Goal: Task Accomplishment & Management: Complete application form

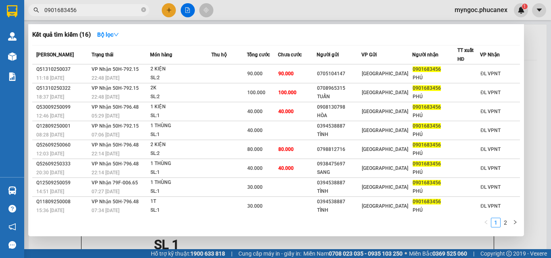
click at [140, 8] on span "0901683456" at bounding box center [88, 10] width 121 height 12
click at [144, 10] on icon "close-circle" at bounding box center [143, 9] width 5 height 5
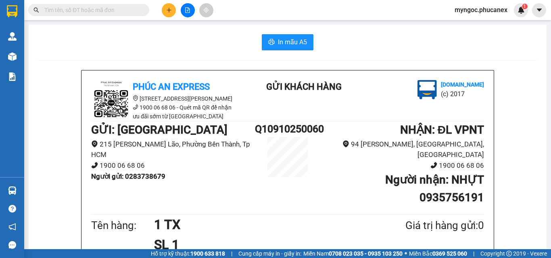
click at [125, 9] on input "text" at bounding box center [91, 10] width 95 height 9
paste input "913424787"
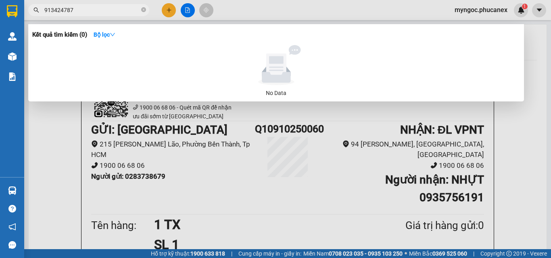
click at [47, 10] on input "913424787" at bounding box center [91, 10] width 95 height 9
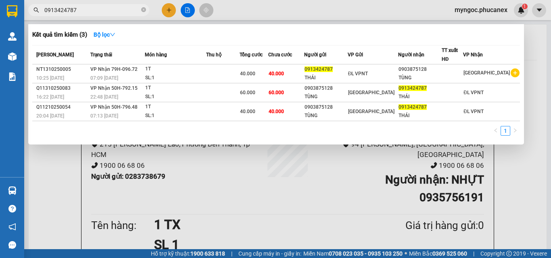
type input "0913424787"
click at [143, 11] on icon "close-circle" at bounding box center [143, 9] width 5 height 5
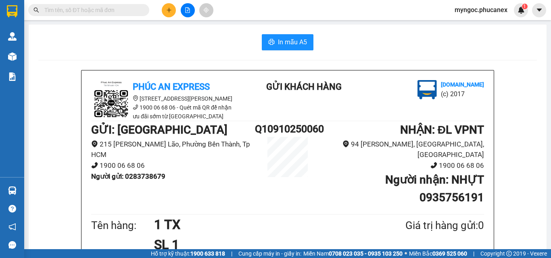
click at [106, 10] on input "text" at bounding box center [91, 10] width 95 height 9
paste input "Q51010250131"
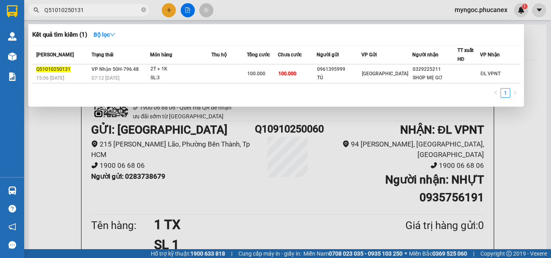
type input "Q51010250131"
click at [143, 7] on span at bounding box center [143, 10] width 5 height 8
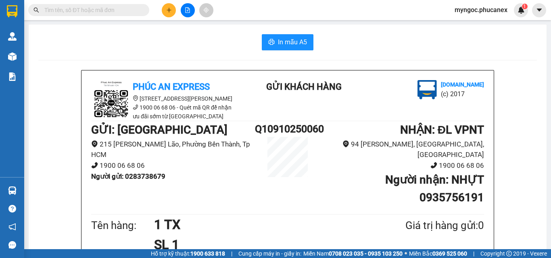
click at [126, 9] on input "text" at bounding box center [91, 10] width 95 height 9
paste input "Q51310250265"
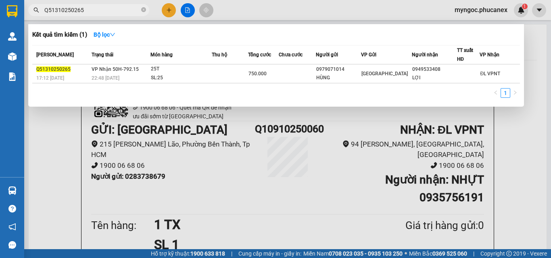
type input "Q51310250265"
click at [381, 75] on span "[GEOGRAPHIC_DATA]" at bounding box center [384, 74] width 46 height 6
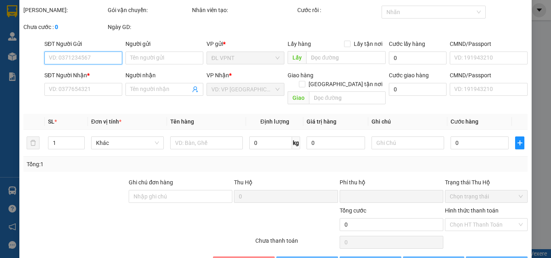
scroll to position [42, 0]
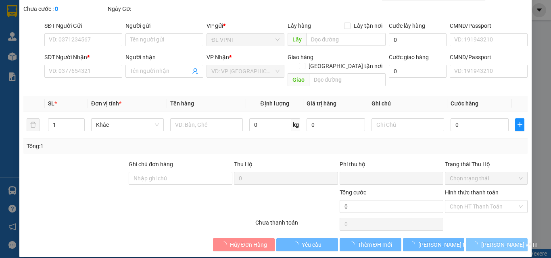
click at [472, 239] on button "[PERSON_NAME] và In" at bounding box center [497, 245] width 62 height 13
type input "0979071014"
type input "HÙNG"
type input "0949533408"
type input "LỢI"
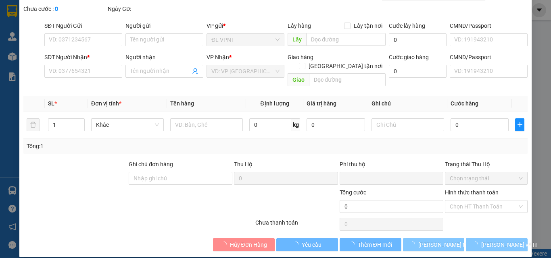
type input "0"
type input "750.000"
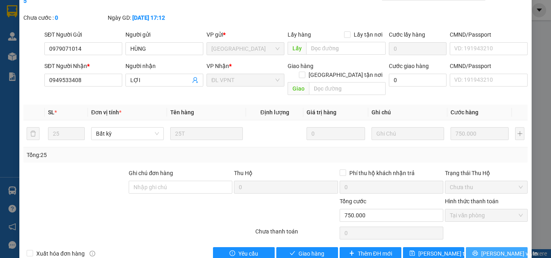
click at [471, 248] on button "[PERSON_NAME] và In" at bounding box center [497, 254] width 62 height 13
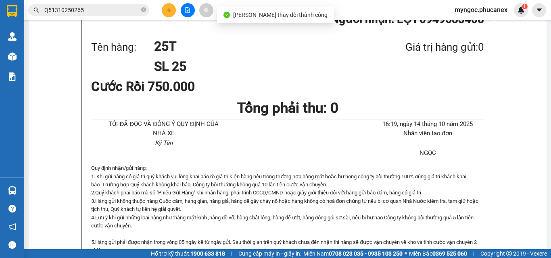
scroll to position [161, 0]
click at [142, 10] on icon "close-circle" at bounding box center [143, 9] width 5 height 5
click at [120, 8] on input "text" at bounding box center [91, 10] width 95 height 9
paste input "Q51310250182"
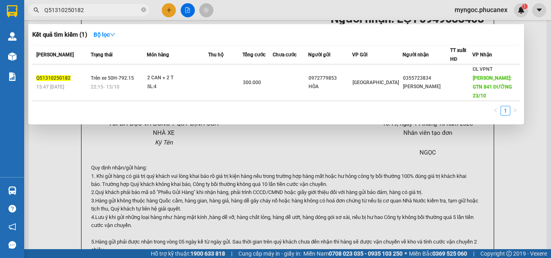
type input "Q51310250182"
click at [340, 256] on div at bounding box center [275, 129] width 551 height 258
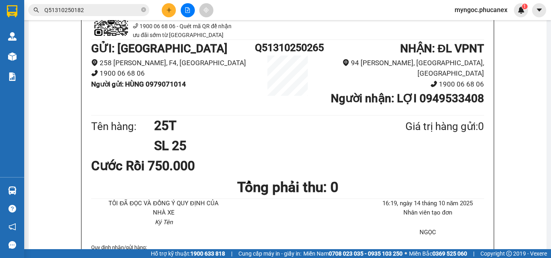
scroll to position [81, 0]
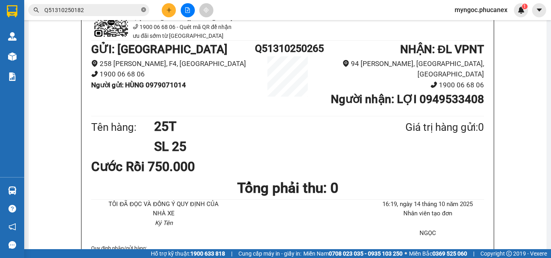
click at [143, 11] on icon "close-circle" at bounding box center [143, 9] width 5 height 5
click at [120, 12] on input "text" at bounding box center [91, 10] width 95 height 9
paste input "Q51310250015"
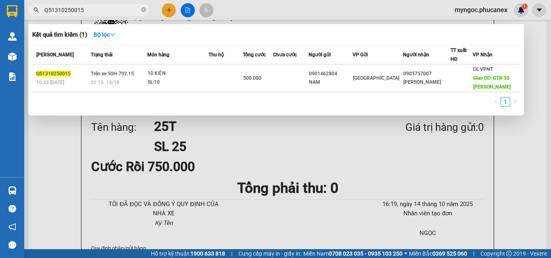
type input "Q51310250015"
click at [142, 9] on icon "close-circle" at bounding box center [143, 9] width 5 height 5
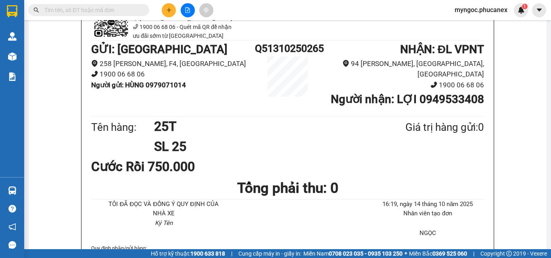
click at [110, 6] on input "text" at bounding box center [91, 10] width 95 height 9
paste input "Q11310250057"
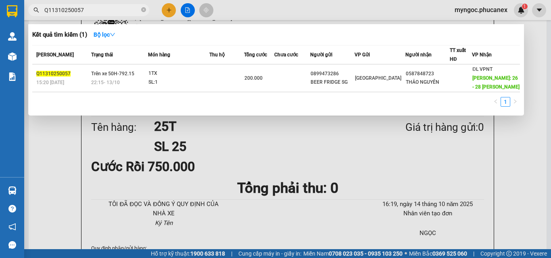
type input "Q11310250057"
click at [144, 6] on span at bounding box center [143, 10] width 5 height 8
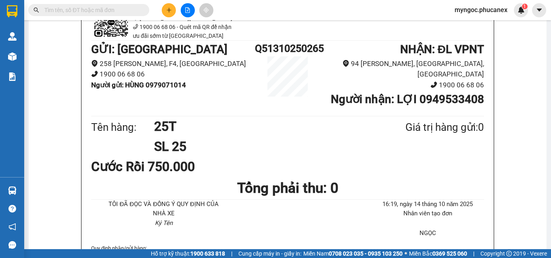
click at [126, 11] on input "text" at bounding box center [91, 10] width 95 height 9
paste input "Q10910250066"
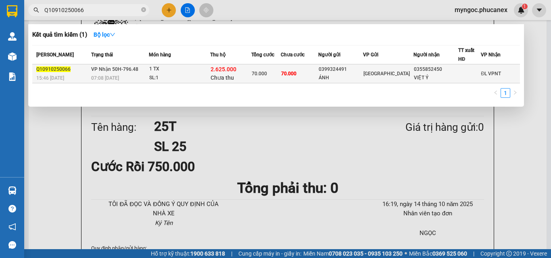
type input "Q10910250066"
click at [300, 77] on td "70.000" at bounding box center [299, 74] width 37 height 19
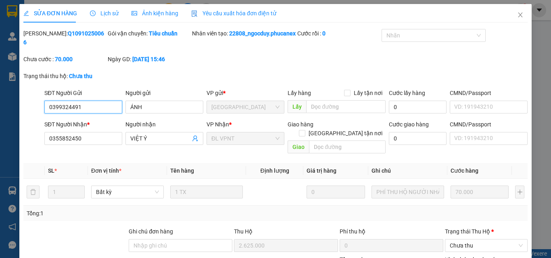
type input "0399324491"
type input "ÁNH"
type input "0355852450"
type input "VIỆT Ý"
type input "2.625.000"
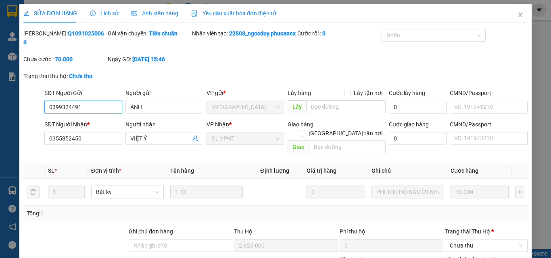
type input "0"
type input "70.000"
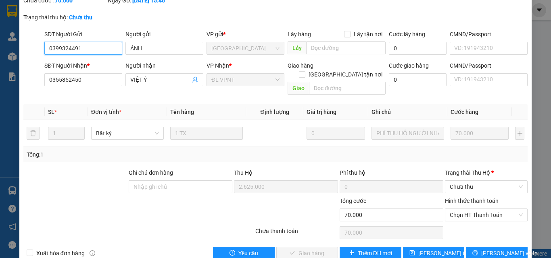
scroll to position [67, 0]
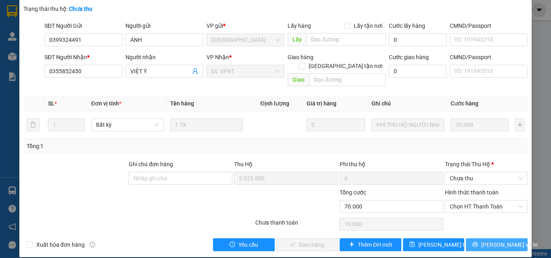
click at [482, 239] on button "[PERSON_NAME] và In" at bounding box center [497, 245] width 62 height 13
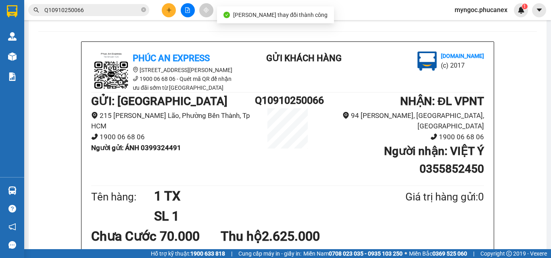
scroll to position [40, 0]
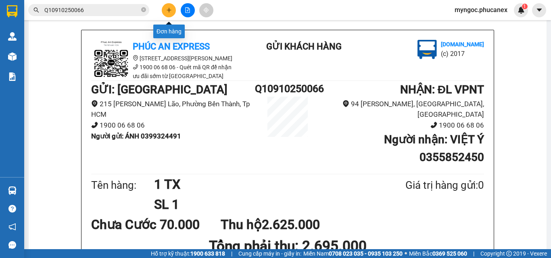
click at [167, 9] on icon "plus" at bounding box center [169, 10] width 6 height 6
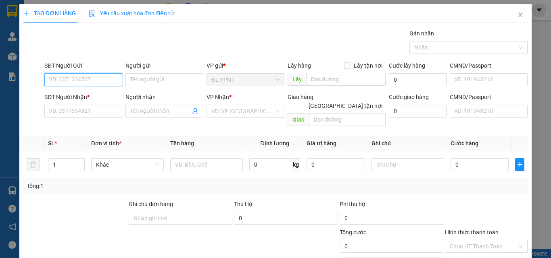
click at [72, 79] on input "SĐT Người Gửi" at bounding box center [83, 79] width 78 height 13
paste input "355852450"
click at [50, 80] on input "355852450" at bounding box center [83, 79] width 78 height 13
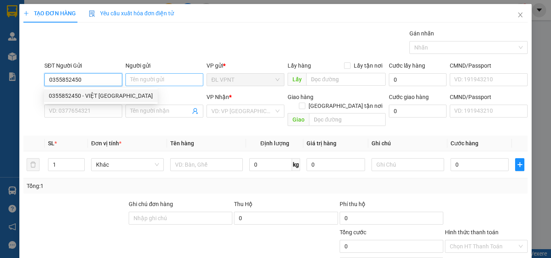
type input "0355852450"
click at [180, 75] on input "Người gửi" at bounding box center [164, 79] width 78 height 13
click at [92, 84] on input "0355852450" at bounding box center [83, 79] width 78 height 13
click at [92, 97] on div "0355852450 - VIỆT [GEOGRAPHIC_DATA]" at bounding box center [101, 96] width 104 height 9
type input "VIỆT Ý"
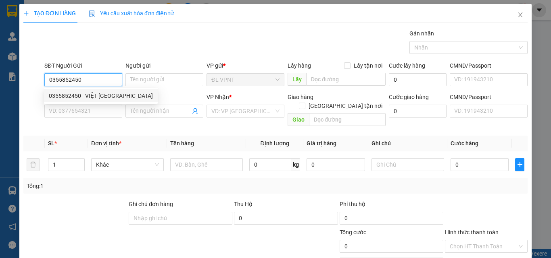
type input "0399324491"
type input "ÁNH"
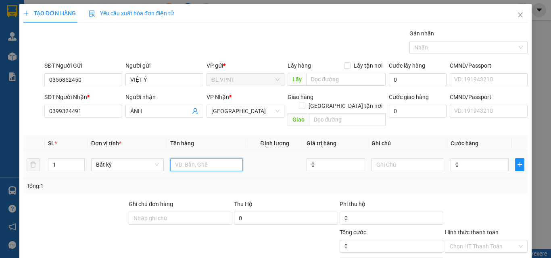
click at [185, 159] on input "text" at bounding box center [206, 164] width 73 height 13
click at [219, 158] on input "1 PBTH MS:" at bounding box center [206, 164] width 73 height 13
paste input "Q10910250066"
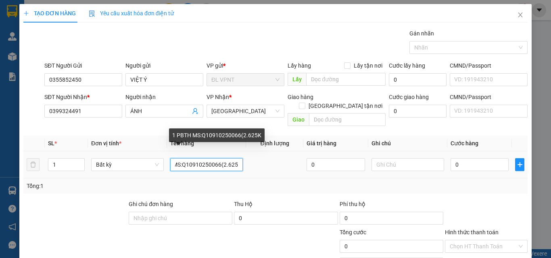
scroll to position [0, 24]
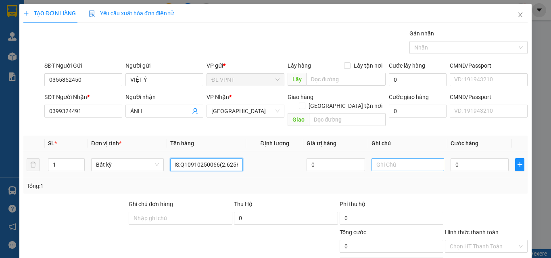
type input "1 PBTH MS:Q10910250066(2.625K)"
click at [381, 158] on input "text" at bounding box center [407, 164] width 73 height 13
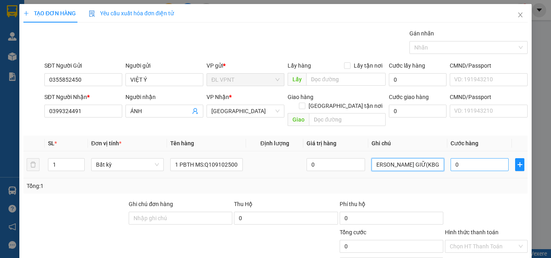
type input "MS [PERSON_NAME] GIỮ(KBG PHÍ TH)"
click at [481, 158] on input "0" at bounding box center [479, 164] width 58 height 13
type input "3"
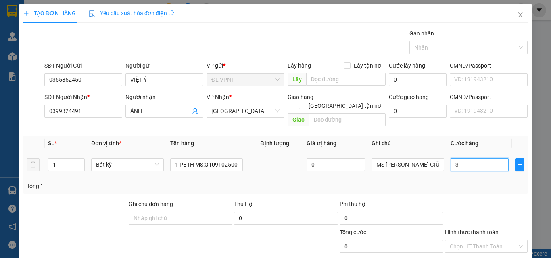
type input "3"
type input "30"
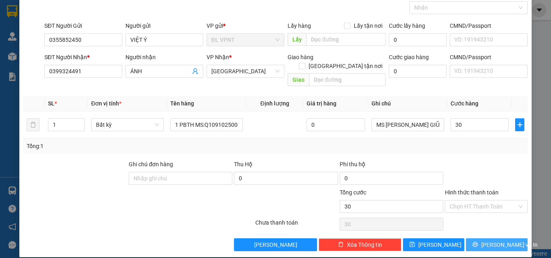
type input "30.000"
click at [478, 239] on button "[PERSON_NAME] và In" at bounding box center [497, 245] width 62 height 13
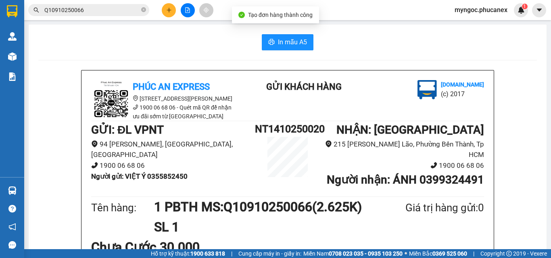
scroll to position [81, 0]
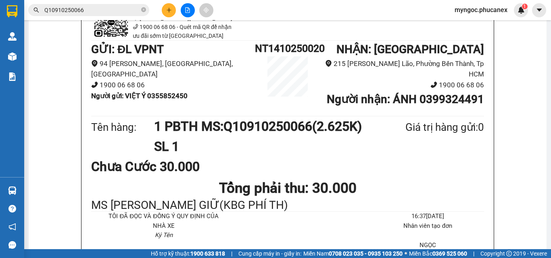
click at [444, 157] on div "Tên hàng: 1 PBTH MS:Q10910250066(2.625K) SL 1 Giá trị hàng gửi: 0" at bounding box center [287, 137] width 393 height 41
click at [218, 212] on div "MS [PERSON_NAME] GIỮ(KBG PHÍ TH)" at bounding box center [287, 206] width 393 height 12
